Goal: Book appointment/travel/reservation

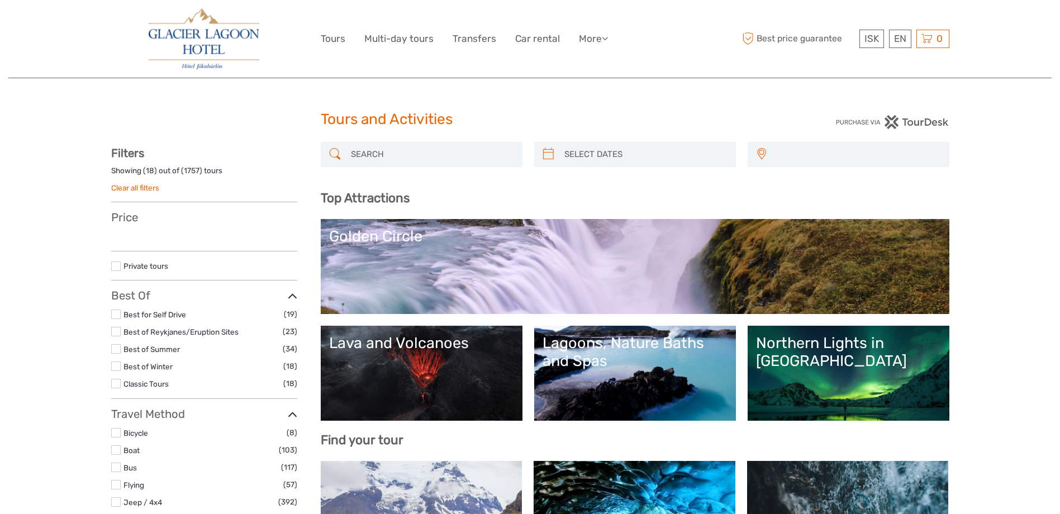
select select
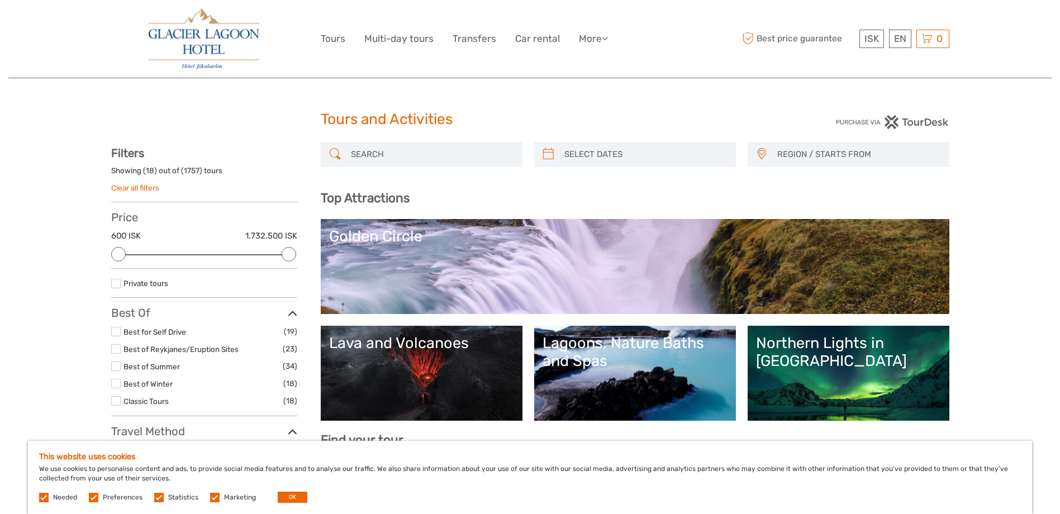
click at [839, 360] on link "Northern Lights in [GEOGRAPHIC_DATA]" at bounding box center [848, 373] width 185 height 78
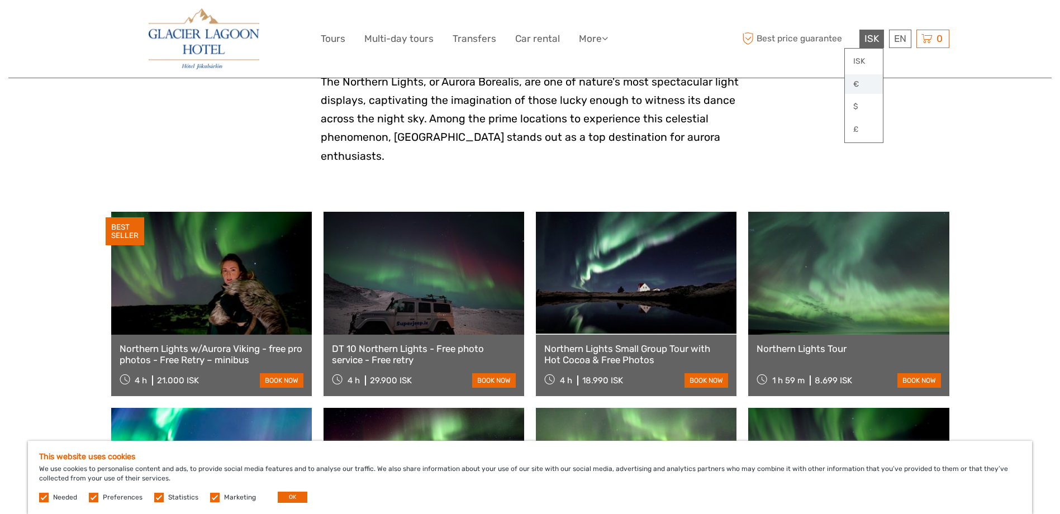
click at [857, 86] on link "€" at bounding box center [864, 84] width 38 height 20
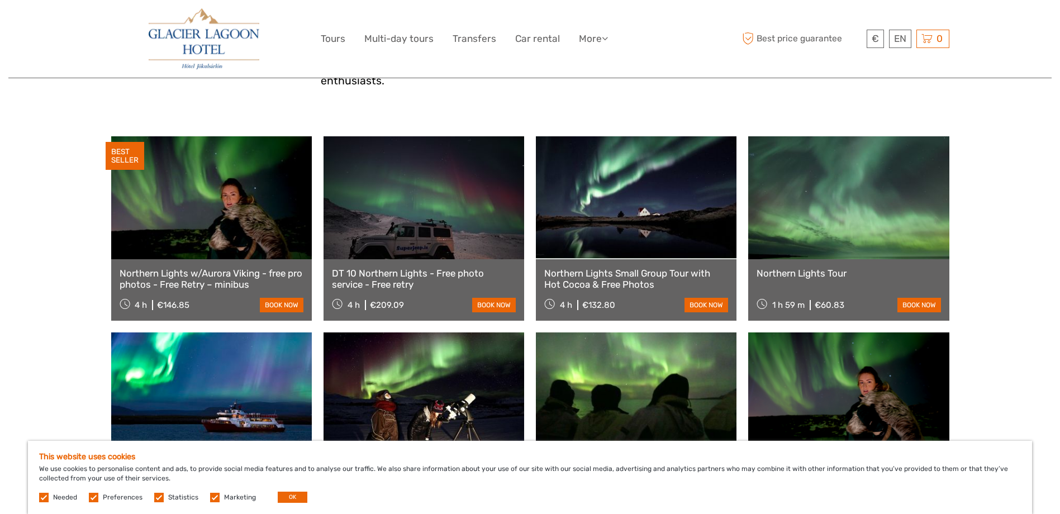
scroll to position [335, 0]
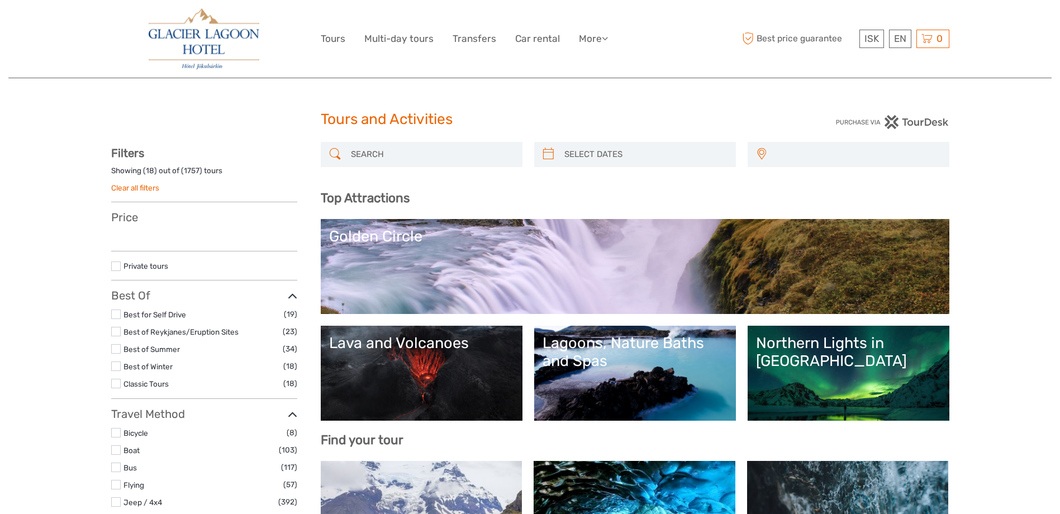
select select
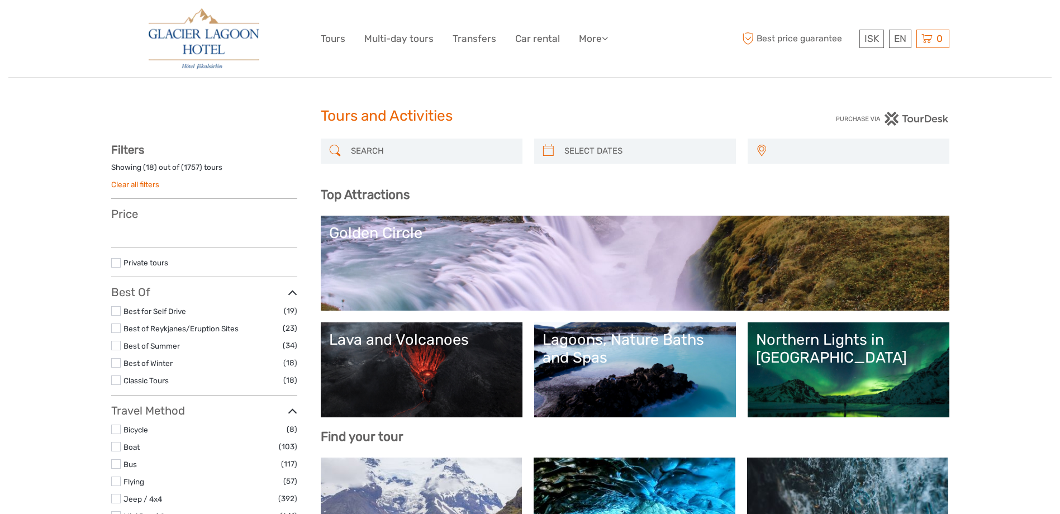
scroll to position [73, 0]
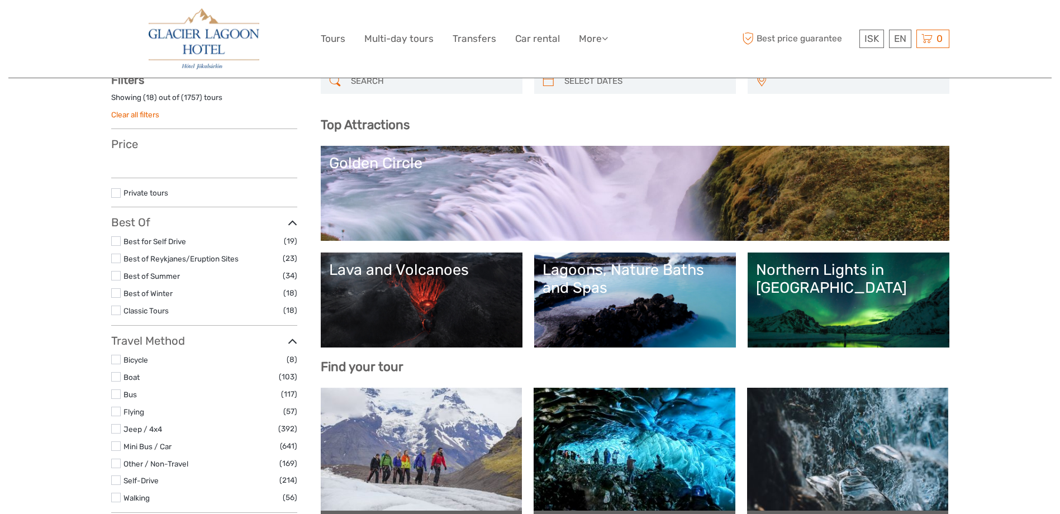
select select
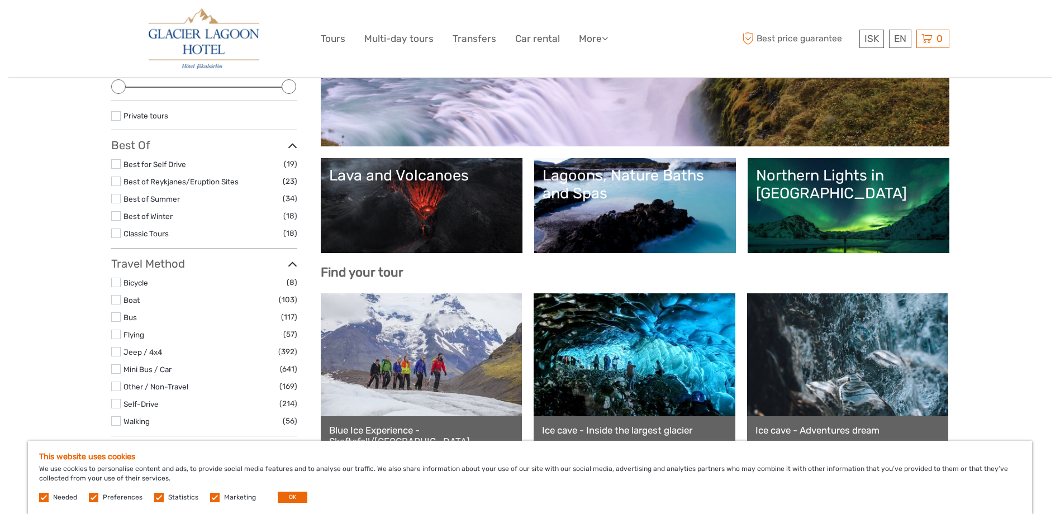
scroll to position [0, 0]
click at [636, 206] on link "Lagoons, Nature Baths and Spas" at bounding box center [635, 206] width 185 height 78
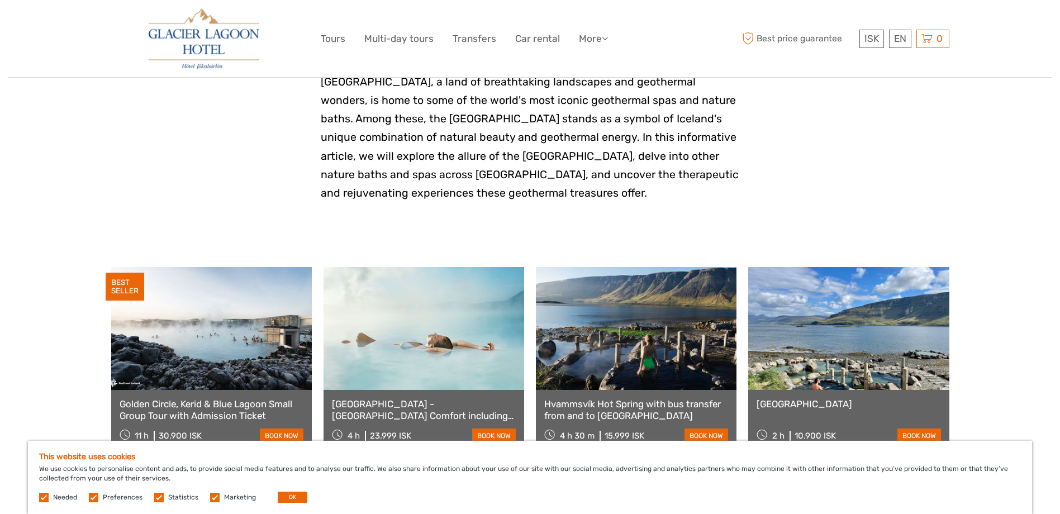
scroll to position [447, 0]
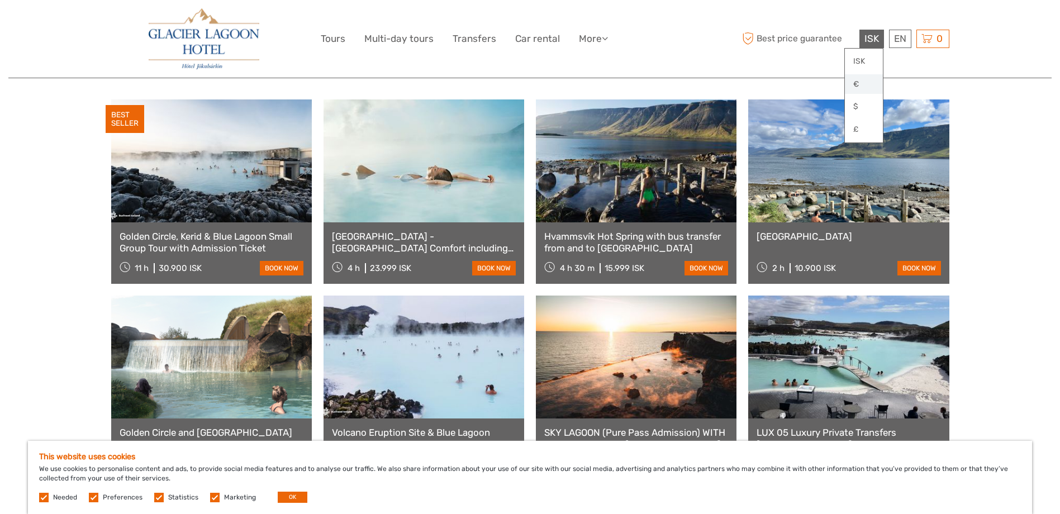
click at [865, 86] on link "€" at bounding box center [864, 84] width 38 height 20
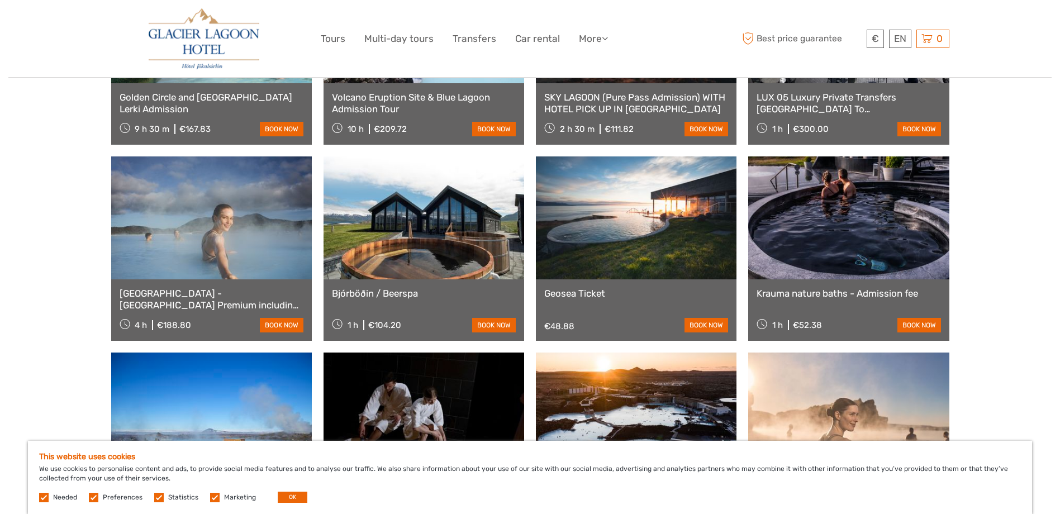
scroll to position [1006, 0]
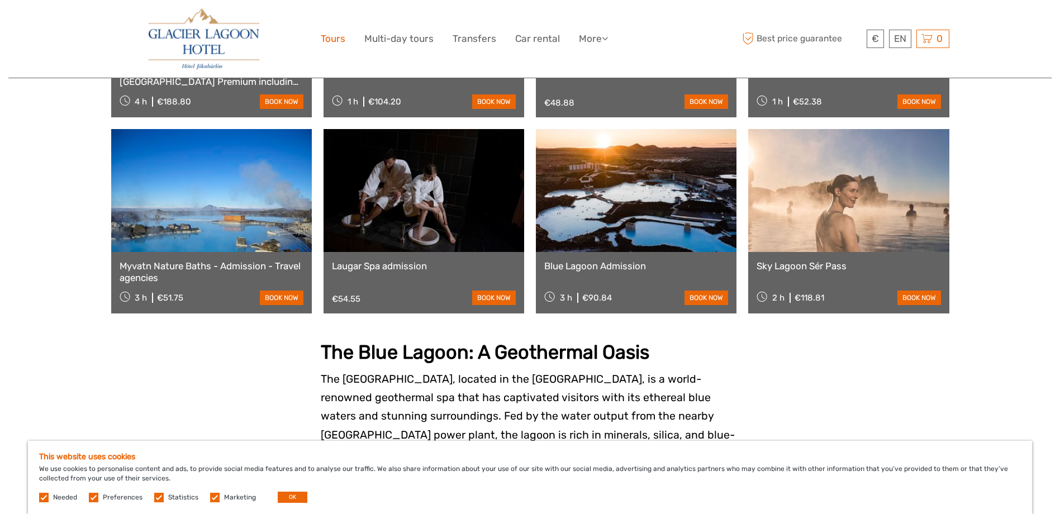
drag, startPoint x: 350, startPoint y: 39, endPoint x: 336, endPoint y: 40, distance: 14.0
click at [349, 39] on ul "Tours Multi-day tours Transfers Car rental More Food & drink Travel Articles Fo…" at bounding box center [473, 39] width 304 height 16
click at [330, 40] on link "Tours" at bounding box center [333, 39] width 25 height 16
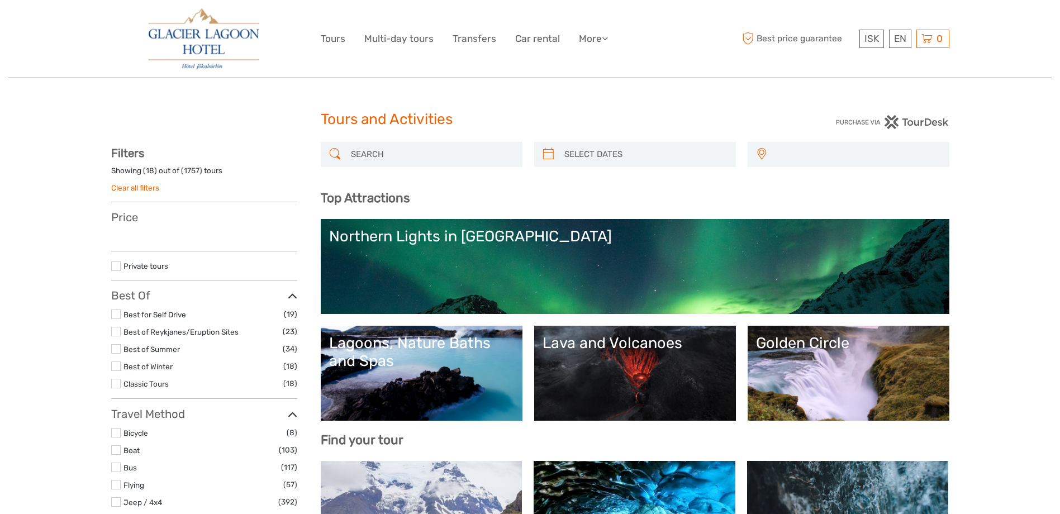
select select
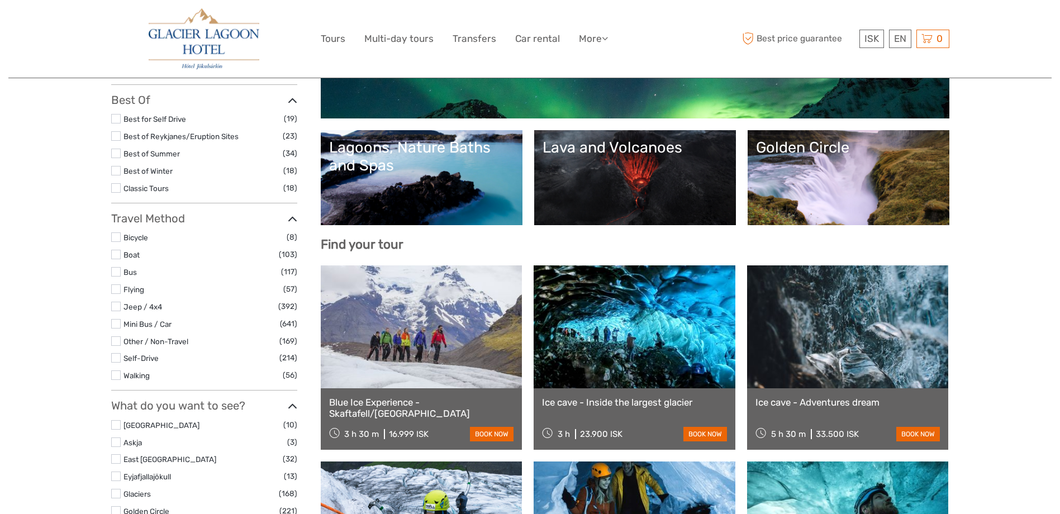
scroll to position [297, 0]
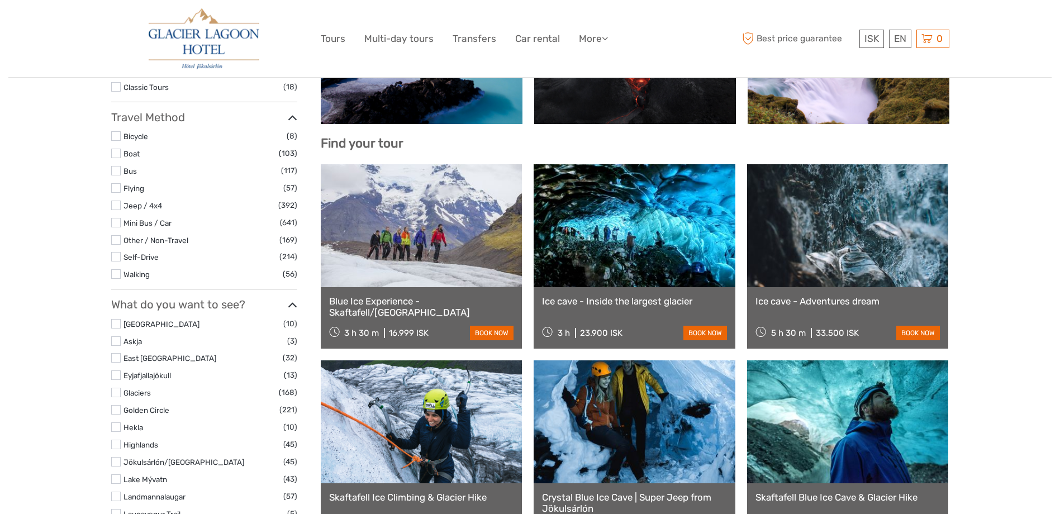
select select
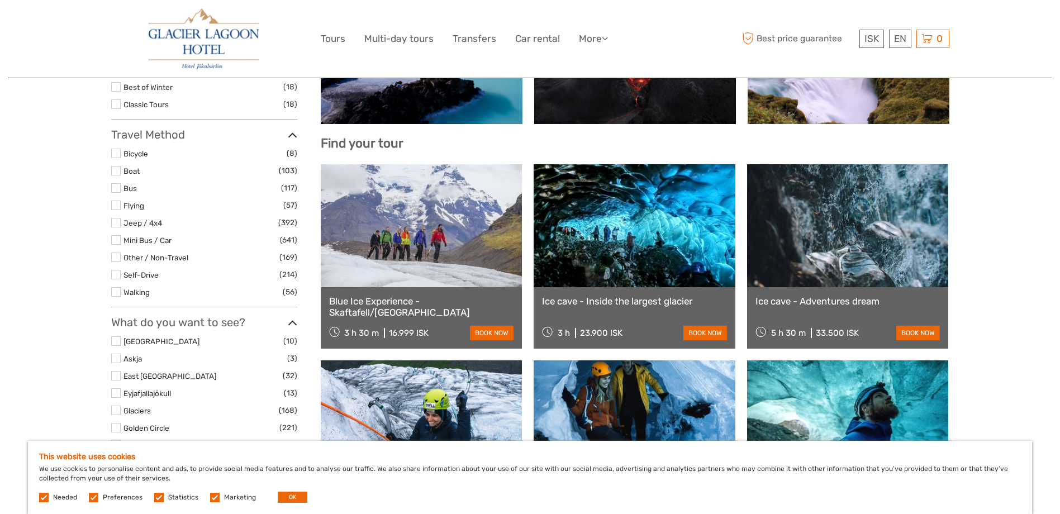
scroll to position [0, 0]
click at [866, 83] on link "€" at bounding box center [864, 84] width 38 height 20
click at [854, 82] on link "€" at bounding box center [864, 84] width 38 height 20
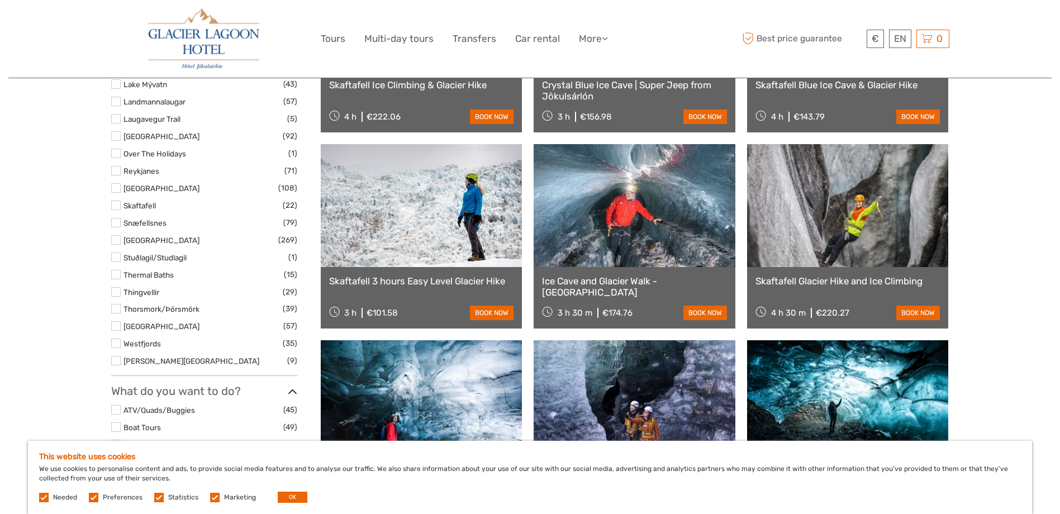
scroll to position [744, 0]
